Goal: Complete application form

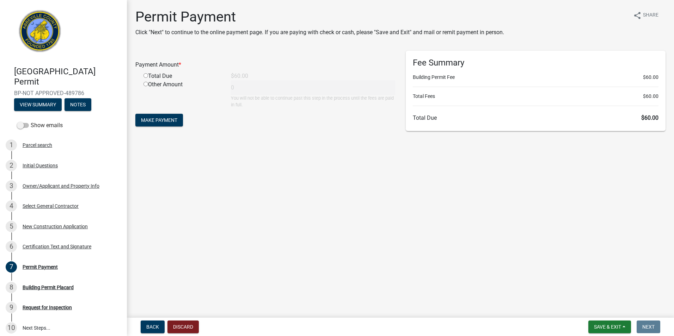
click at [145, 74] on input "radio" at bounding box center [146, 75] width 5 height 5
radio input "true"
type input "60"
click at [160, 120] on span "Make Payment" at bounding box center [159, 120] width 36 height 6
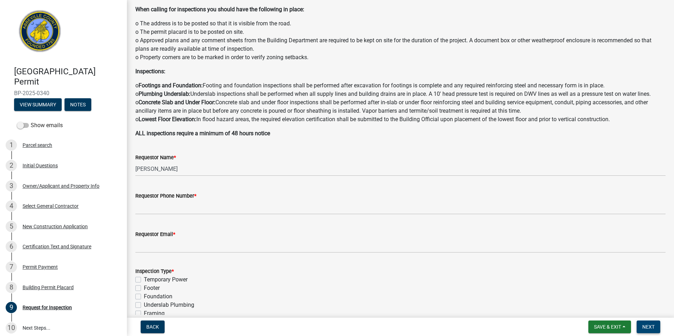
scroll to position [71, 0]
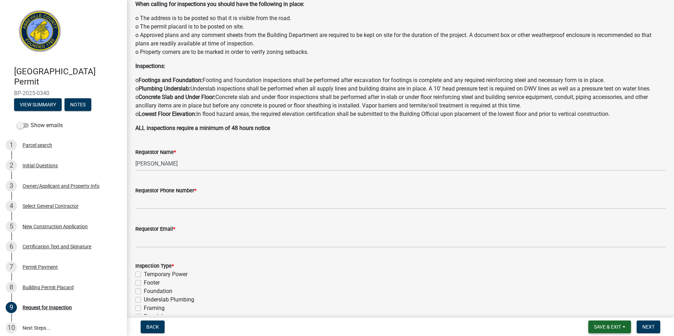
click at [611, 330] on span "Save & Exit" at bounding box center [607, 328] width 27 height 6
click at [597, 309] on button "Save & Exit" at bounding box center [603, 309] width 56 height 17
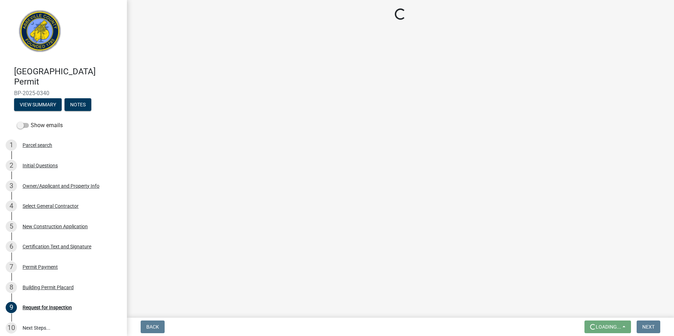
scroll to position [0, 0]
